Goal: Task Accomplishment & Management: Use online tool/utility

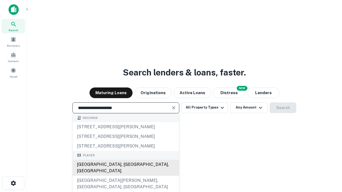
click at [126, 176] on div "[GEOGRAPHIC_DATA], [GEOGRAPHIC_DATA], [GEOGRAPHIC_DATA]" at bounding box center [126, 168] width 106 height 16
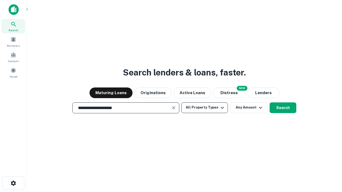
type input "**********"
click at [205, 108] on button "All Property Types" at bounding box center [204, 108] width 46 height 11
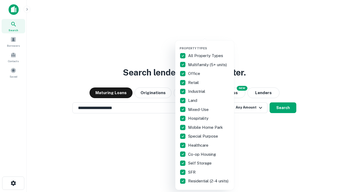
click at [209, 45] on button "button" at bounding box center [208, 45] width 59 height 0
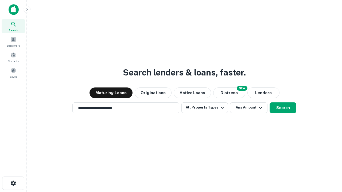
scroll to position [3, 64]
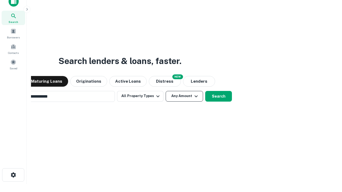
click at [166, 91] on button "Any Amount" at bounding box center [184, 96] width 37 height 11
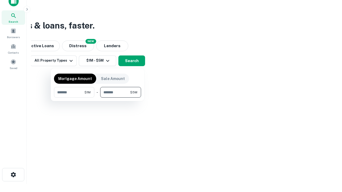
type input "*******"
click at [97, 98] on button "button" at bounding box center [97, 98] width 87 height 0
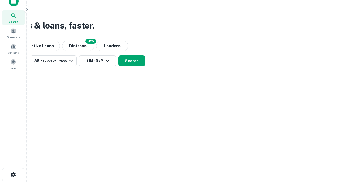
scroll to position [3, 99]
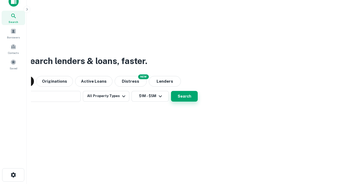
click at [171, 91] on button "Search" at bounding box center [184, 96] width 27 height 11
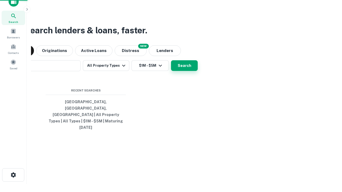
scroll to position [14, 151]
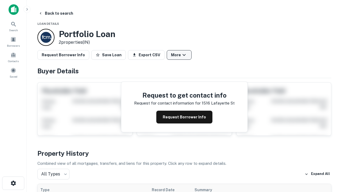
click at [179, 55] on button "More" at bounding box center [179, 55] width 25 height 10
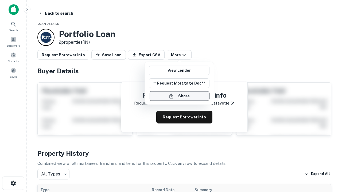
click at [179, 96] on button "Share" at bounding box center [179, 96] width 61 height 10
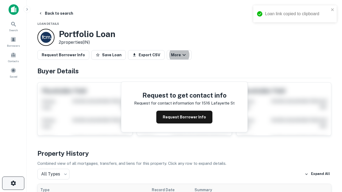
click at [13, 183] on icon "button" at bounding box center [13, 183] width 6 height 6
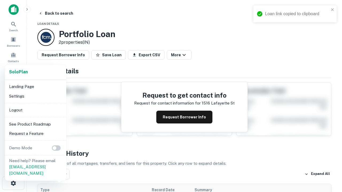
click at [35, 110] on li "Logout" at bounding box center [35, 110] width 57 height 10
